Goal: Information Seeking & Learning: Learn about a topic

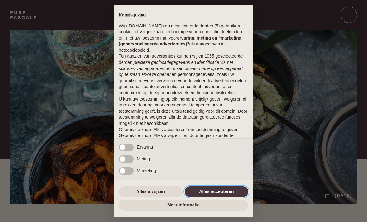
click at [222, 195] on button "Alles accepteren" at bounding box center [216, 191] width 63 height 11
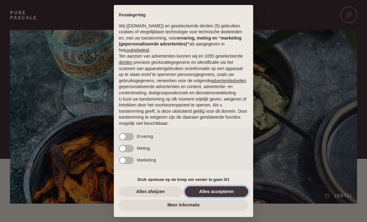
scroll to position [24, 0]
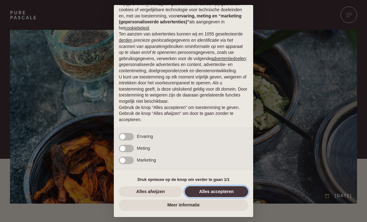
click at [226, 194] on button "Alles accepteren" at bounding box center [216, 191] width 63 height 11
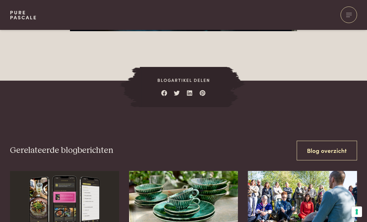
scroll to position [877, 0]
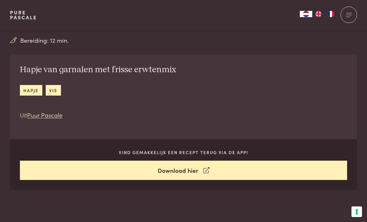
scroll to position [215, 0]
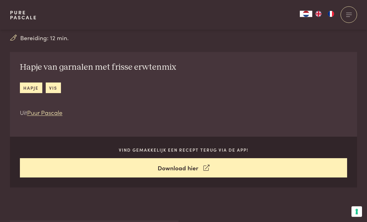
click at [260, 179] on div "Vind gemakkelijk een recept terug via de app! Download hier" at bounding box center [183, 162] width 347 height 51
click at [194, 168] on link "Download hier" at bounding box center [183, 168] width 327 height 20
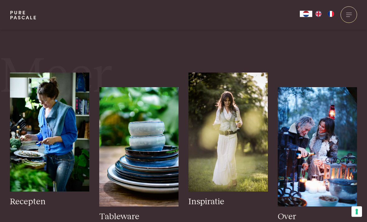
scroll to position [941, 0]
click at [38, 200] on h3 "Recepten" at bounding box center [49, 201] width 79 height 11
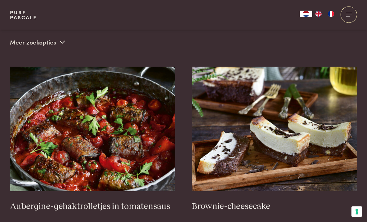
scroll to position [197, 0]
click at [143, 209] on h3 "Aubergine-gehaktrolletjes in tomatensaus" at bounding box center [92, 206] width 165 height 11
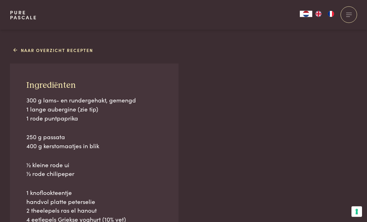
scroll to position [390, 0]
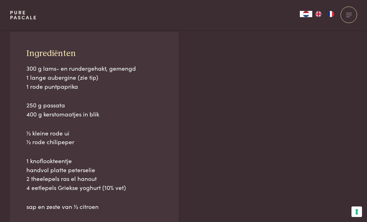
scroll to position [424, 0]
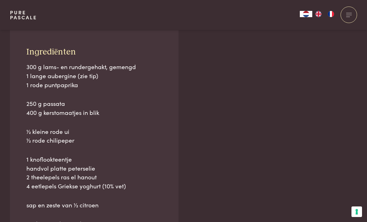
click at [92, 76] on span "1 lange aubergine (zie tip)" at bounding box center [62, 75] width 72 height 8
click at [84, 76] on span "1 lange aubergine (zie tip)" at bounding box center [62, 75] width 72 height 8
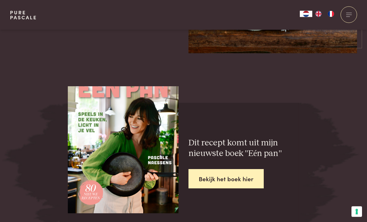
scroll to position [1320, 0]
